Goal: Task Accomplishment & Management: Manage account settings

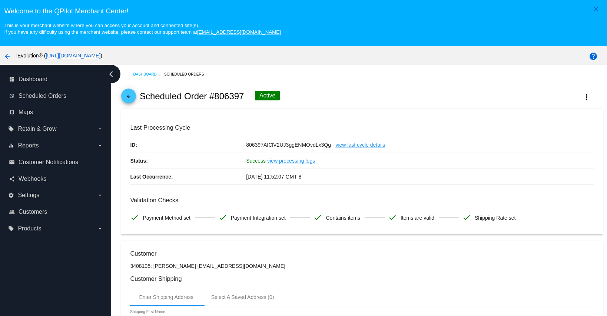
scroll to position [14, 0]
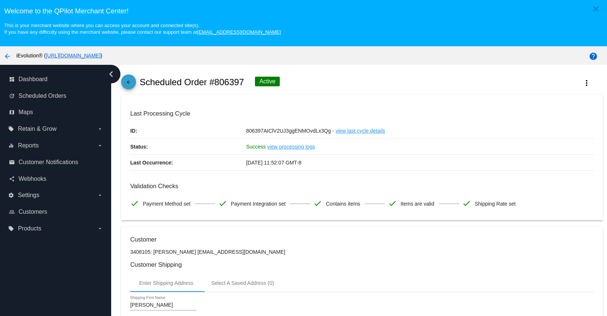
click at [127, 85] on mat-icon "arrow_back" at bounding box center [128, 84] width 9 height 9
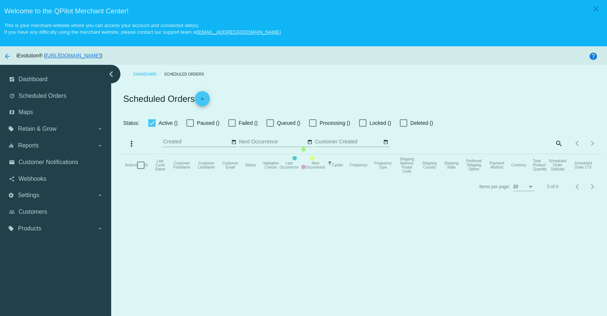
checkbox input "false"
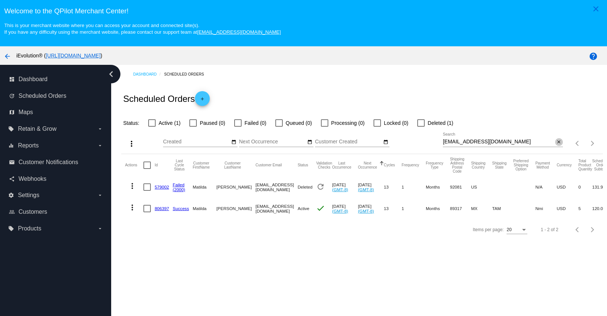
click at [555, 146] on button "close" at bounding box center [559, 142] width 8 height 8
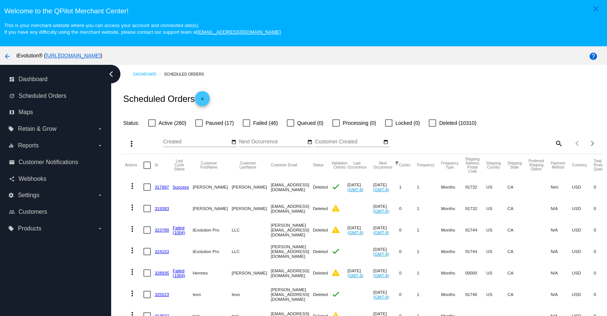
click at [234, 124] on mat-checkbox "Failed (46)" at bounding box center [256, 123] width 44 height 9
click at [243, 124] on div at bounding box center [246, 122] width 7 height 7
click at [246, 127] on input "Failed (46)" at bounding box center [246, 127] width 0 height 0
checkbox input "true"
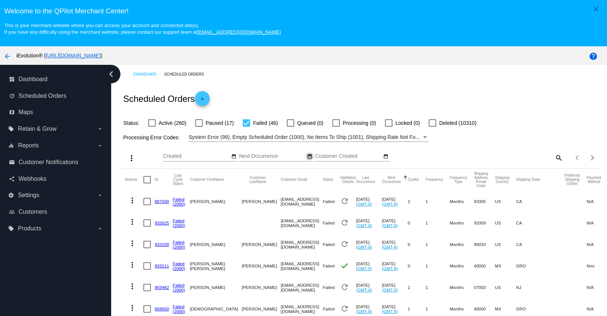
click at [309, 157] on mat-icon "date_range" at bounding box center [309, 157] width 5 height 6
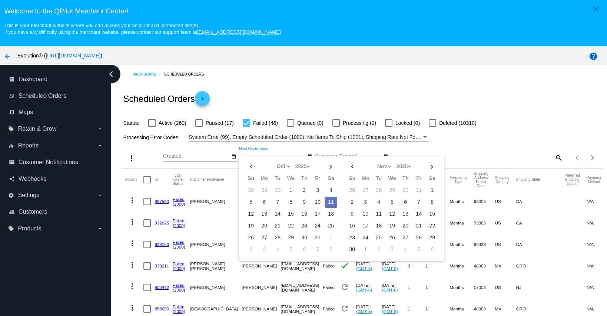
click at [331, 204] on td "11" at bounding box center [330, 202] width 13 height 11
type input "[DATE] - [DATE]"
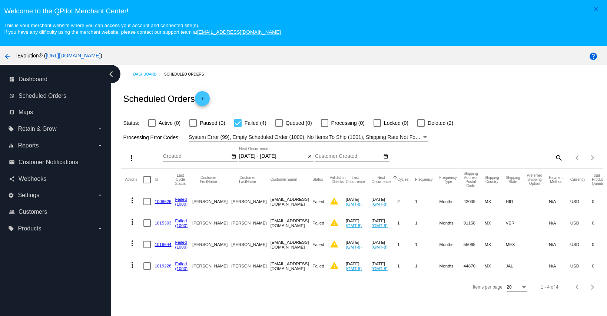
drag, startPoint x: 297, startPoint y: 203, endPoint x: 242, endPoint y: 203, distance: 55.6
click at [270, 203] on mat-cell "[EMAIL_ADDRESS][DOMAIN_NAME]" at bounding box center [291, 201] width 42 height 21
copy mat-cell "[EMAIL_ADDRESS][DOMAIN_NAME]"
drag, startPoint x: 239, startPoint y: 222, endPoint x: 316, endPoint y: 229, distance: 77.4
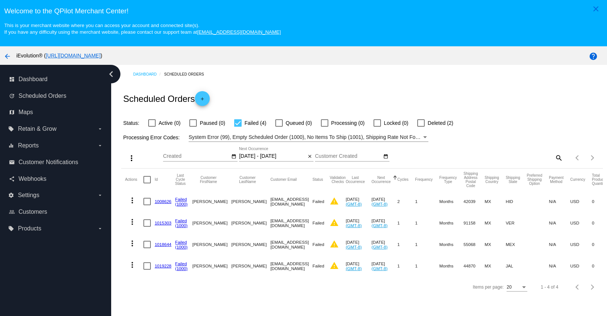
click at [316, 229] on mat-row "more_vert 1015303 Failed (1000) [PERSON_NAME] [PERSON_NAME] [EMAIL_ADDRESS][DOM…" at bounding box center [389, 222] width 529 height 21
click at [313, 226] on mat-cell "[EMAIL_ADDRESS][DOMAIN_NAME]" at bounding box center [291, 222] width 42 height 21
drag, startPoint x: 242, startPoint y: 223, endPoint x: 315, endPoint y: 224, distance: 73.3
click at [313, 224] on mat-cell "[EMAIL_ADDRESS][DOMAIN_NAME]" at bounding box center [291, 222] width 42 height 21
copy mat-cell "[EMAIL_ADDRESS][DOMAIN_NAME]"
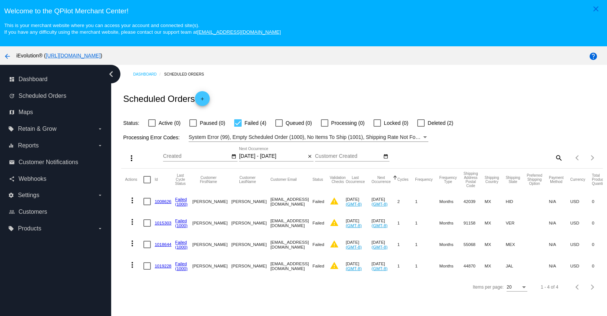
click at [270, 247] on mat-cell "[EMAIL_ADDRESS][DOMAIN_NAME]" at bounding box center [291, 244] width 42 height 21
drag, startPoint x: 240, startPoint y: 244, endPoint x: 319, endPoint y: 246, distance: 79.3
click at [319, 246] on mat-row "more_vert 1018644 Failed (1000) [PERSON_NAME] [PERSON_NAME] [EMAIL_ADDRESS][DOM…" at bounding box center [389, 244] width 529 height 21
click at [284, 250] on mat-cell "[EMAIL_ADDRESS][DOMAIN_NAME]" at bounding box center [291, 244] width 42 height 21
drag, startPoint x: 242, startPoint y: 244, endPoint x: 317, endPoint y: 245, distance: 75.6
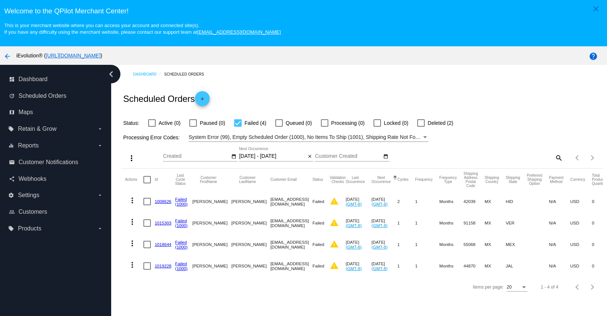
click at [313, 245] on mat-cell "[EMAIL_ADDRESS][DOMAIN_NAME]" at bounding box center [291, 244] width 42 height 21
copy mat-cell "[EMAIL_ADDRESS][DOMAIN_NAME]"
click at [270, 259] on mat-cell "[EMAIL_ADDRESS][DOMAIN_NAME]" at bounding box center [291, 265] width 42 height 21
drag, startPoint x: 241, startPoint y: 268, endPoint x: 290, endPoint y: 264, distance: 49.0
click at [292, 264] on mat-cell "[EMAIL_ADDRESS][DOMAIN_NAME]" at bounding box center [291, 265] width 42 height 21
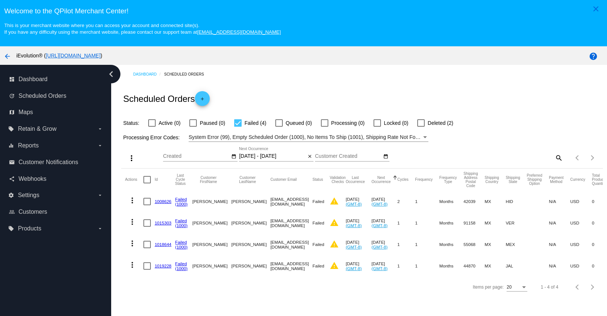
drag, startPoint x: 239, startPoint y: 268, endPoint x: 290, endPoint y: 272, distance: 50.5
click at [290, 272] on mat-row "more_vert 1019228 Failed (1000) [PERSON_NAME] [PERSON_NAME] [EMAIL_ADDRESS][DOM…" at bounding box center [389, 265] width 529 height 21
copy mat-row "[EMAIL_ADDRESS][DOMAIN_NAME]"
click at [306, 297] on div "Items per page: 20 1 - 4 of 4" at bounding box center [361, 287] width 481 height 21
drag, startPoint x: 239, startPoint y: 222, endPoint x: 300, endPoint y: 227, distance: 61.3
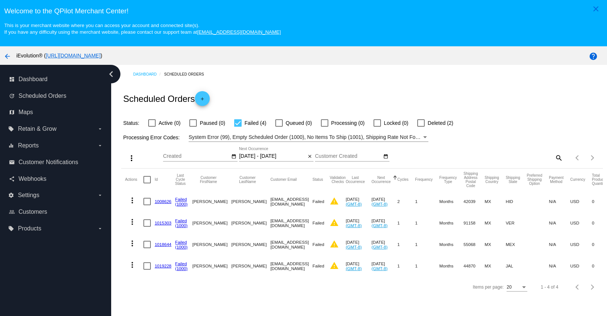
click at [300, 227] on mat-row "more_vert 1015303 Failed (1000) [PERSON_NAME] [PERSON_NAME] [EMAIL_ADDRESS][DOM…" at bounding box center [389, 222] width 529 height 21
drag, startPoint x: 299, startPoint y: 225, endPoint x: 264, endPoint y: 225, distance: 34.1
click at [299, 225] on mat-cell "[EMAIL_ADDRESS][DOMAIN_NAME]" at bounding box center [291, 222] width 42 height 21
drag, startPoint x: 242, startPoint y: 223, endPoint x: 314, endPoint y: 226, distance: 72.0
click at [313, 226] on mat-cell "[EMAIL_ADDRESS][DOMAIN_NAME]" at bounding box center [291, 222] width 42 height 21
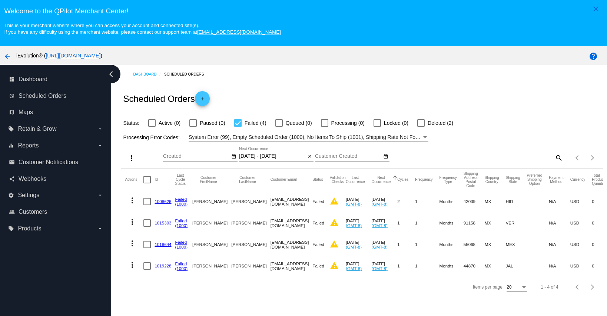
copy mat-cell "[EMAIL_ADDRESS][DOMAIN_NAME]"
drag, startPoint x: 241, startPoint y: 245, endPoint x: 319, endPoint y: 246, distance: 78.5
click at [319, 246] on mat-row "more_vert 1018644 Failed (1000) [PERSON_NAME] [PERSON_NAME] [EMAIL_ADDRESS][DOM…" at bounding box center [389, 244] width 529 height 21
copy mat-row "[EMAIL_ADDRESS][DOMAIN_NAME]"
click at [270, 269] on mat-cell "[EMAIL_ADDRESS][DOMAIN_NAME]" at bounding box center [291, 265] width 42 height 21
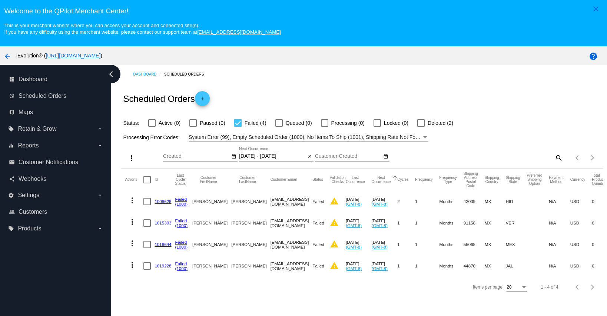
drag, startPoint x: 239, startPoint y: 267, endPoint x: 286, endPoint y: 270, distance: 47.1
click at [286, 270] on mat-row "more_vert 1019228 Failed (1000) [PERSON_NAME] [PERSON_NAME] [EMAIL_ADDRESS][DOM…" at bounding box center [389, 265] width 529 height 21
copy mat-row "[EMAIL_ADDRESS][DOMAIN_NAME]"
